Goal: Task Accomplishment & Management: Manage account settings

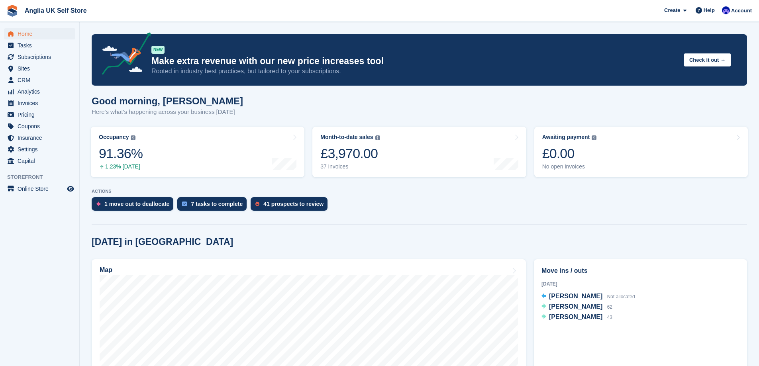
scroll to position [40, 0]
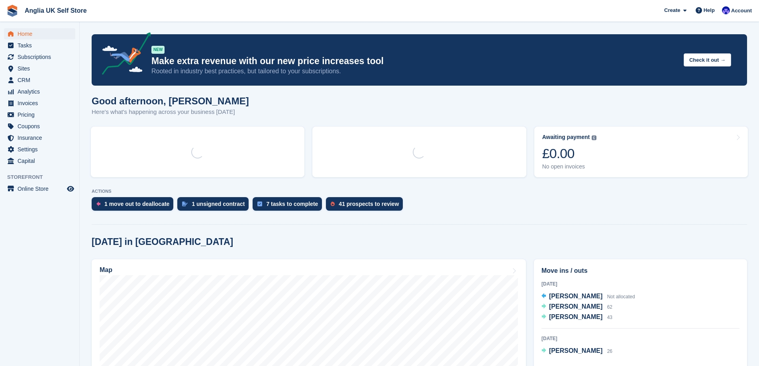
scroll to position [40, 0]
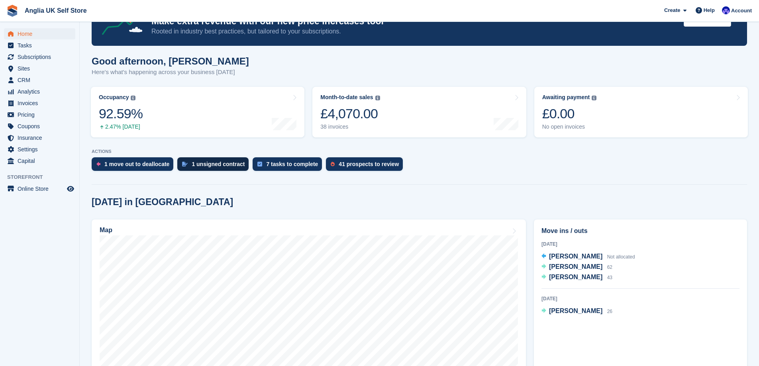
click at [222, 163] on div "1 unsigned contract" at bounding box center [218, 164] width 53 height 6
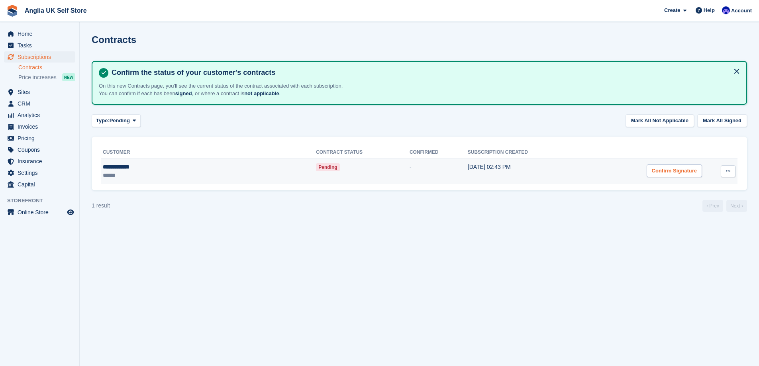
click at [647, 173] on div "Confirm Signature" at bounding box center [674, 171] width 55 height 13
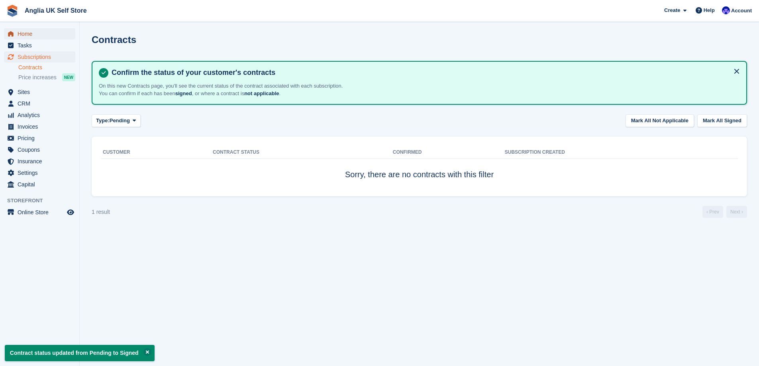
click at [65, 38] on link "Home" at bounding box center [39, 33] width 71 height 11
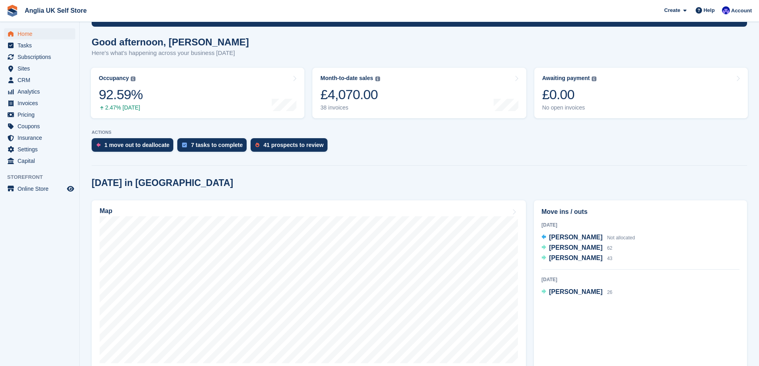
scroll to position [80, 0]
